Goal: Browse casually: Explore the website without a specific task or goal

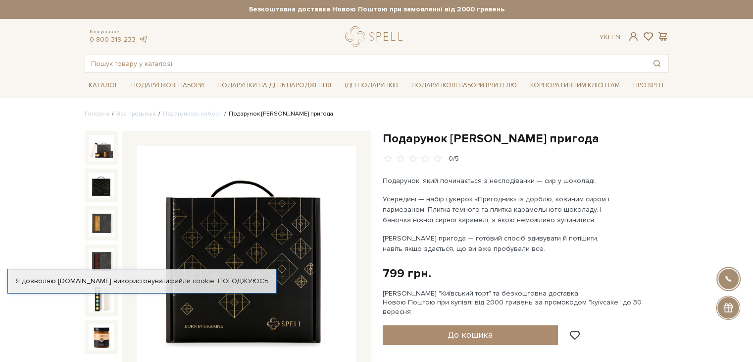
click at [99, 184] on img at bounding box center [102, 185] width 26 height 26
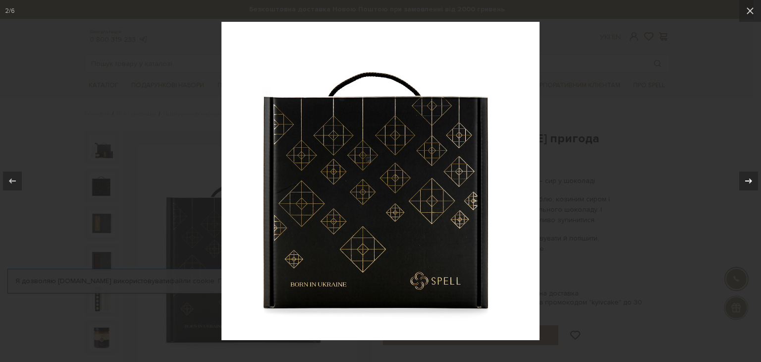
click at [741, 183] on div at bounding box center [748, 180] width 19 height 19
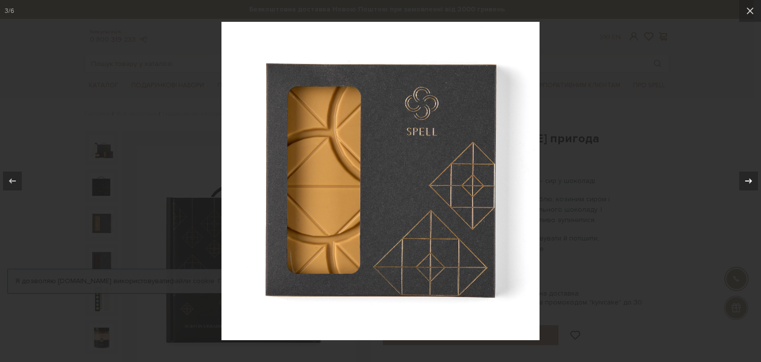
click at [741, 183] on div at bounding box center [748, 180] width 19 height 19
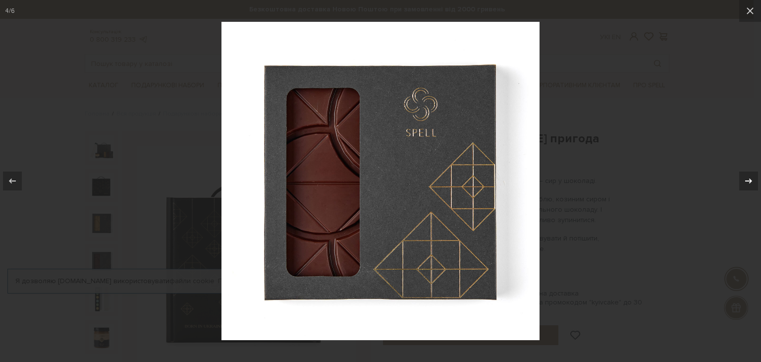
click at [741, 183] on div at bounding box center [748, 180] width 19 height 19
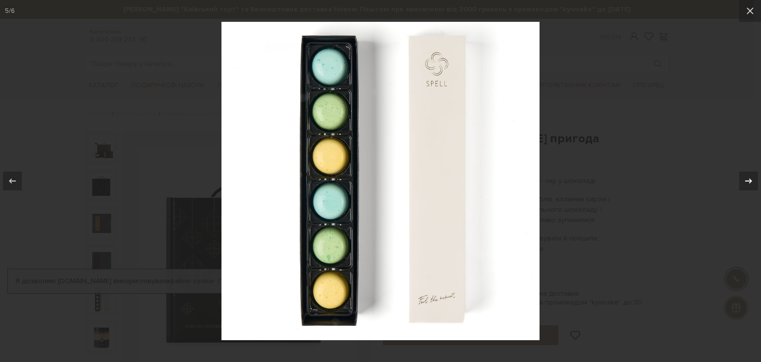
click at [739, 183] on div at bounding box center [748, 180] width 19 height 19
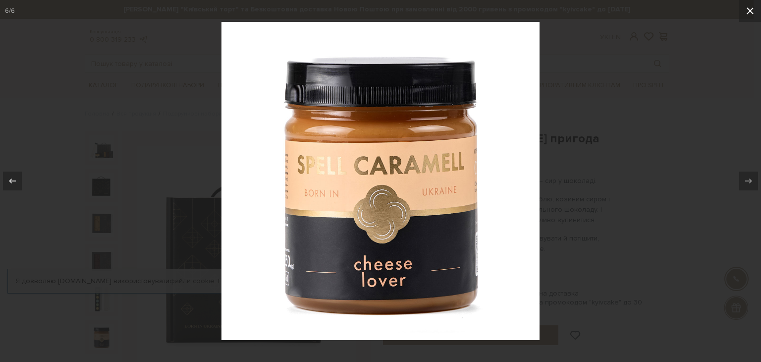
click at [750, 4] on button at bounding box center [750, 11] width 22 height 22
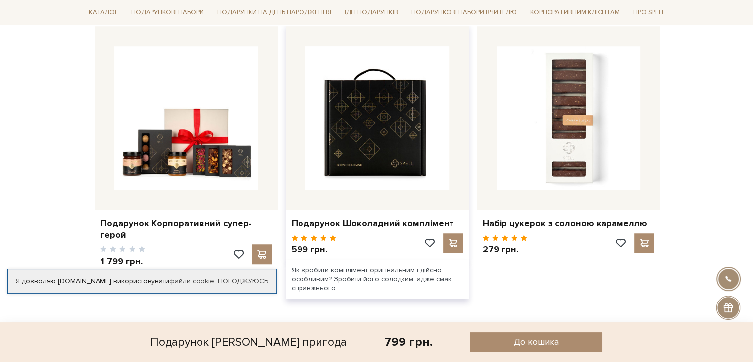
scroll to position [693, 0]
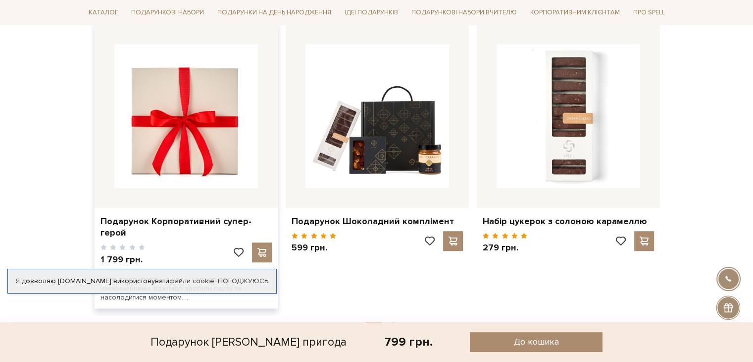
click at [149, 155] on img at bounding box center [186, 116] width 144 height 144
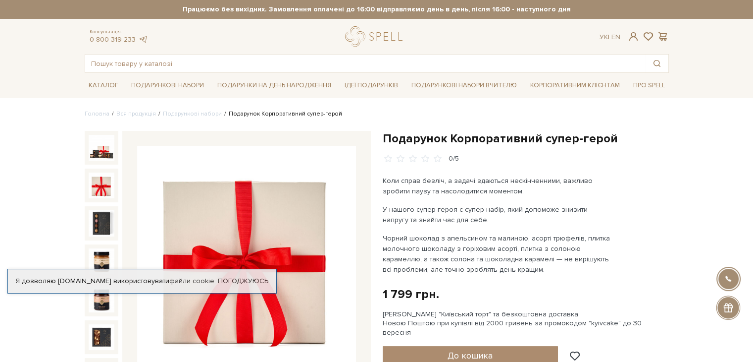
click at [107, 179] on img at bounding box center [102, 185] width 26 height 26
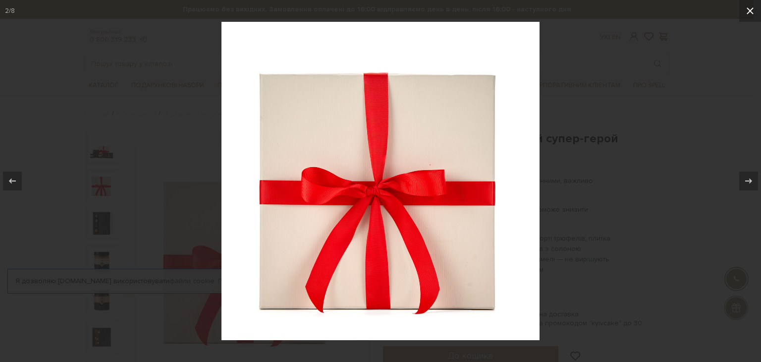
click at [744, 12] on icon at bounding box center [750, 11] width 12 height 12
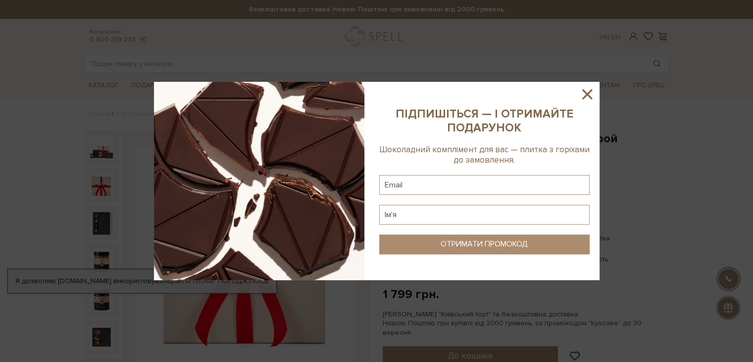
click at [590, 98] on icon at bounding box center [588, 94] width 10 height 10
